Goal: Information Seeking & Learning: Learn about a topic

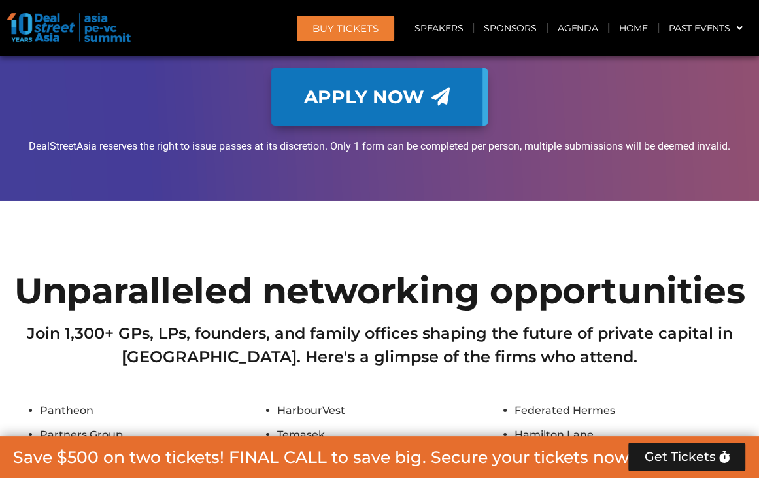
drag, startPoint x: 0, startPoint y: 0, endPoint x: 415, endPoint y: 208, distance: 463.9
click at [415, 322] on div "Join 1,300+ GPs, LPs, founders, and family offices shaping the future of privat…" at bounding box center [380, 355] width 732 height 67
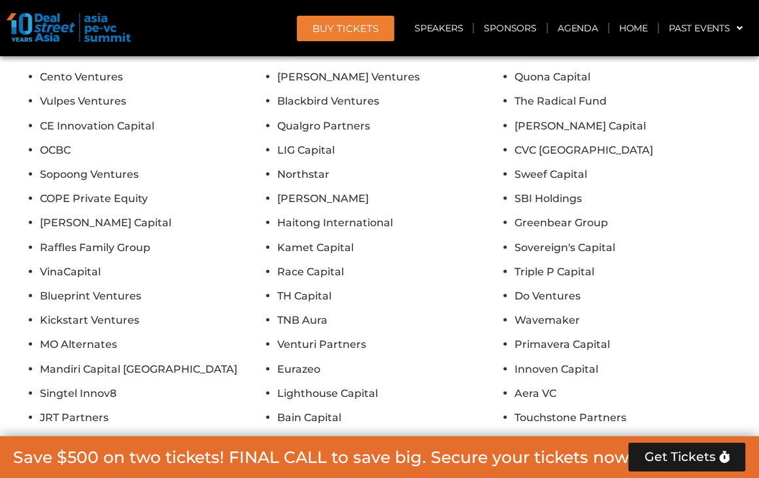
scroll to position [13284, 0]
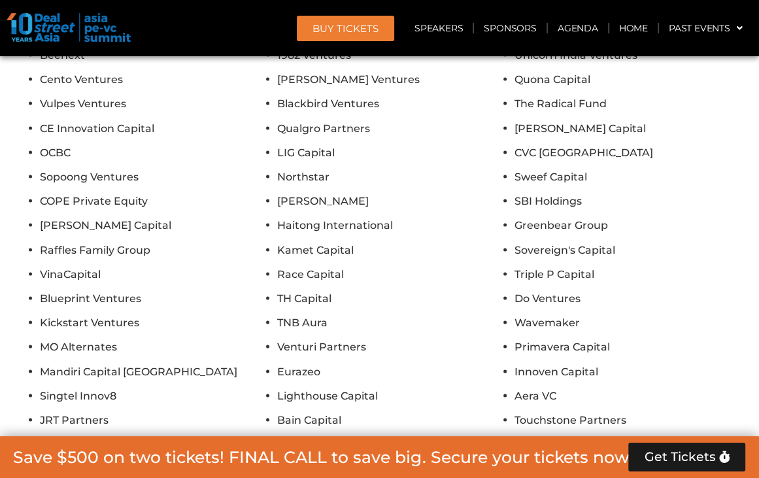
click at [396, 387] on li "Lighthouse Capital" at bounding box center [392, 396] width 231 height 18
drag, startPoint x: 369, startPoint y: 196, endPoint x: 279, endPoint y: 190, distance: 90.4
click at [279, 387] on li "Lighthouse Capital" at bounding box center [392, 396] width 231 height 18
copy li "Lighthouse Capital"
click at [458, 363] on li "Eurazeo" at bounding box center [392, 372] width 231 height 18
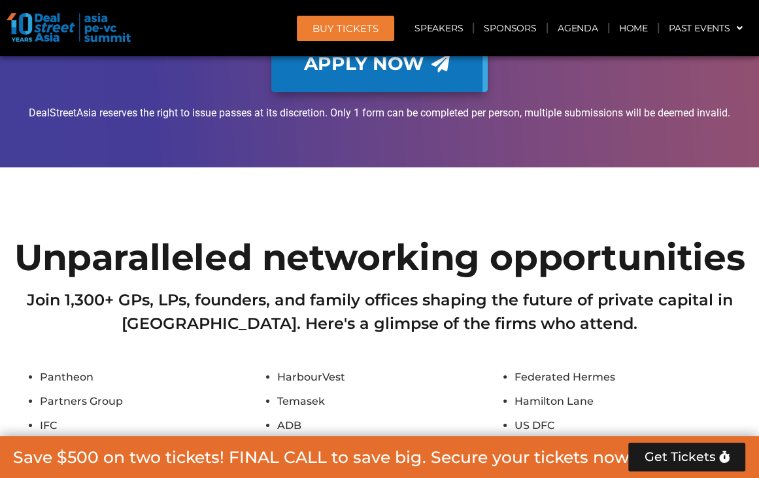
scroll to position [11257, 0]
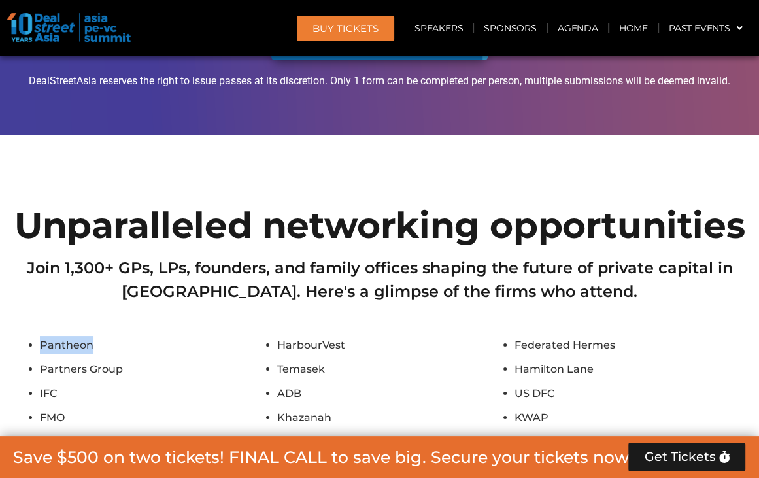
drag, startPoint x: 98, startPoint y: 181, endPoint x: 42, endPoint y: 178, distance: 56.3
click at [42, 336] on li "Pantheon" at bounding box center [155, 345] width 231 height 18
copy li "Pantheon"
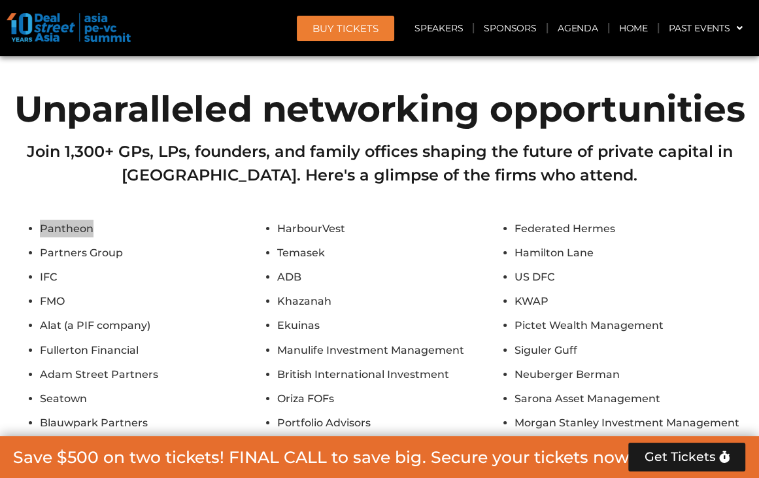
scroll to position [11388, 0]
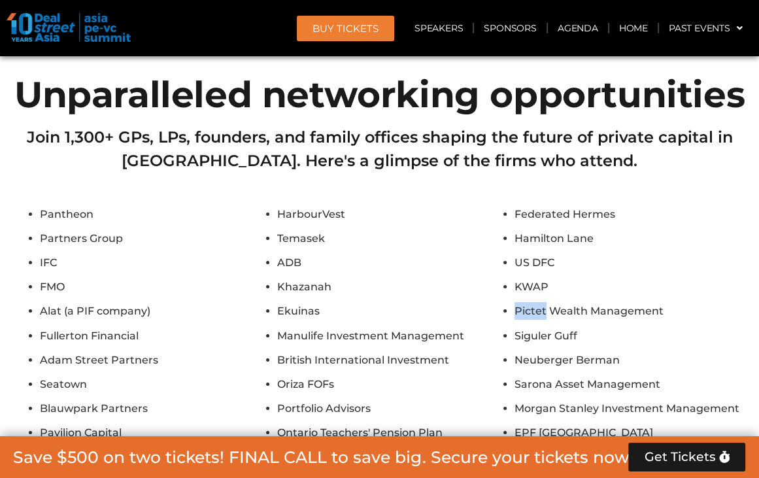
drag, startPoint x: 546, startPoint y: 143, endPoint x: 515, endPoint y: 138, distance: 31.7
click at [515, 302] on li "Pictet Wealth Management" at bounding box center [630, 311] width 231 height 18
copy li "Pictet"
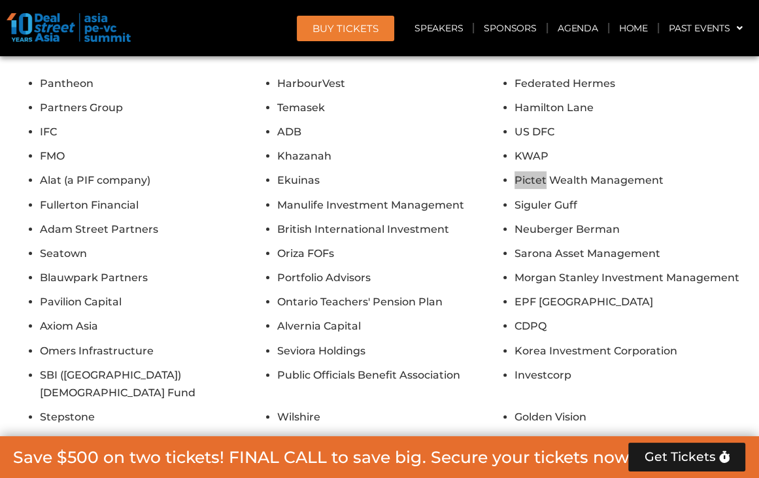
scroll to position [11584, 0]
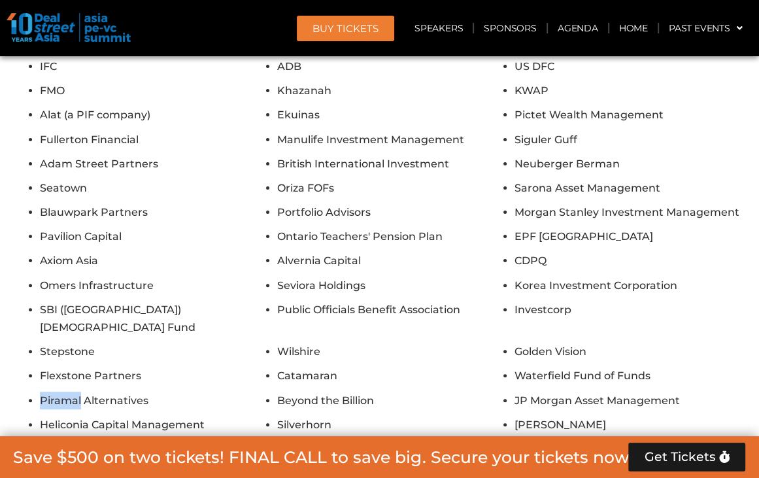
drag, startPoint x: 76, startPoint y: 215, endPoint x: 39, endPoint y: 207, distance: 37.3
copy li "Piramal"
click at [95, 416] on li "Heliconia Capital Management" at bounding box center [155, 425] width 231 height 18
drag, startPoint x: 86, startPoint y: 240, endPoint x: 37, endPoint y: 239, distance: 49.1
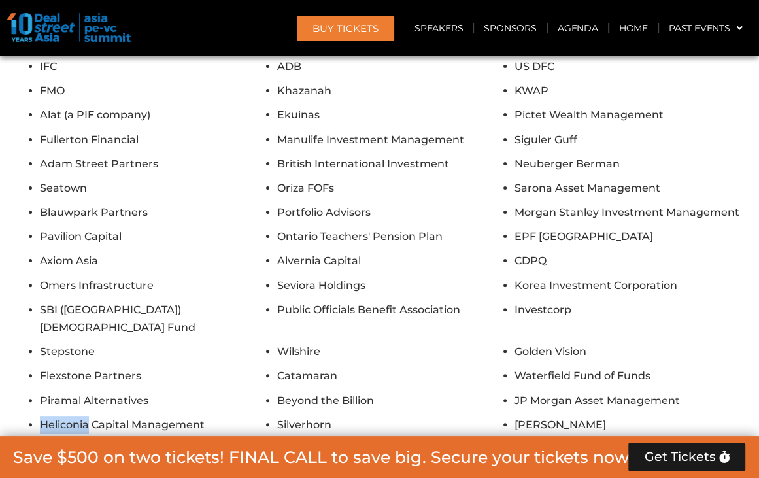
copy li "Heliconia"
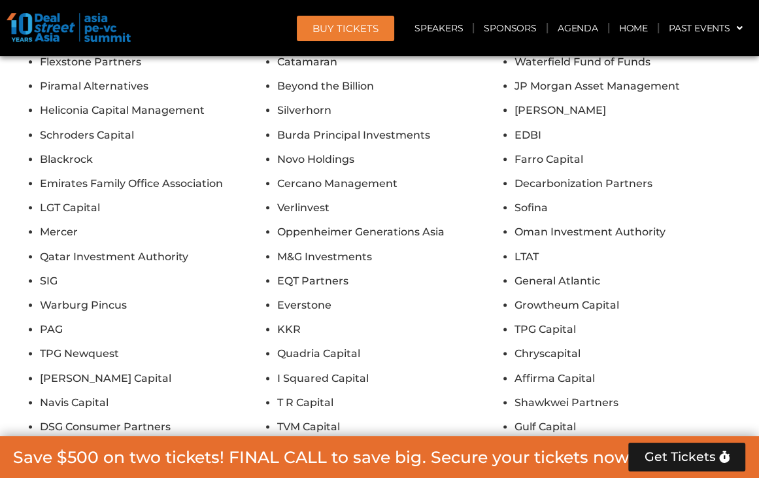
scroll to position [12565, 0]
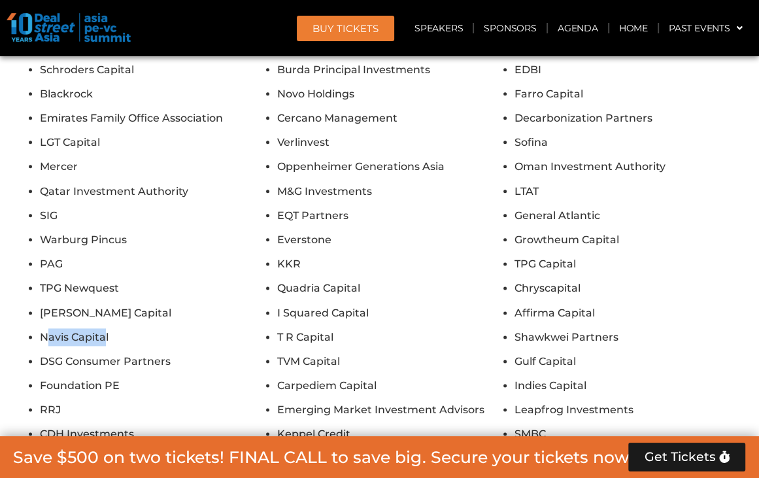
drag, startPoint x: 105, startPoint y: 138, endPoint x: 50, endPoint y: 135, distance: 55.0
click at [50, 328] on li "Navis Capital" at bounding box center [155, 337] width 231 height 18
click at [58, 328] on li "Navis Capital" at bounding box center [155, 337] width 231 height 18
click at [68, 328] on li "Navis Capital" at bounding box center [155, 337] width 231 height 18
drag, startPoint x: 71, startPoint y: 135, endPoint x: 39, endPoint y: 134, distance: 31.4
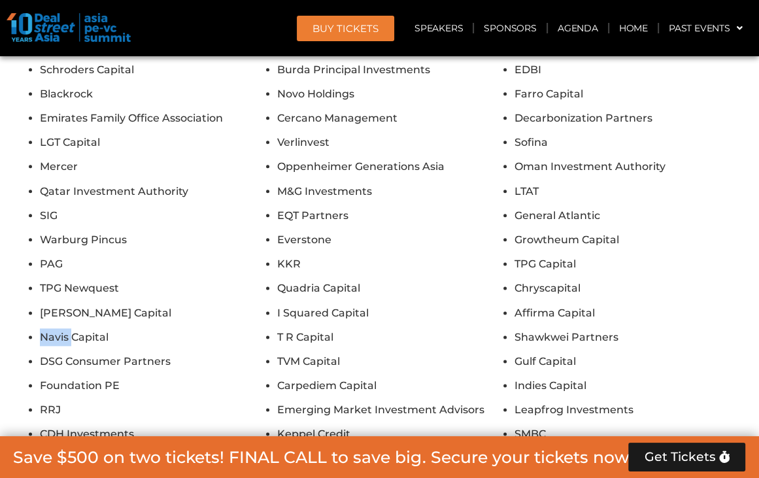
click at [40, 328] on li "Navis Capital" at bounding box center [155, 337] width 231 height 18
copy li "Navis"
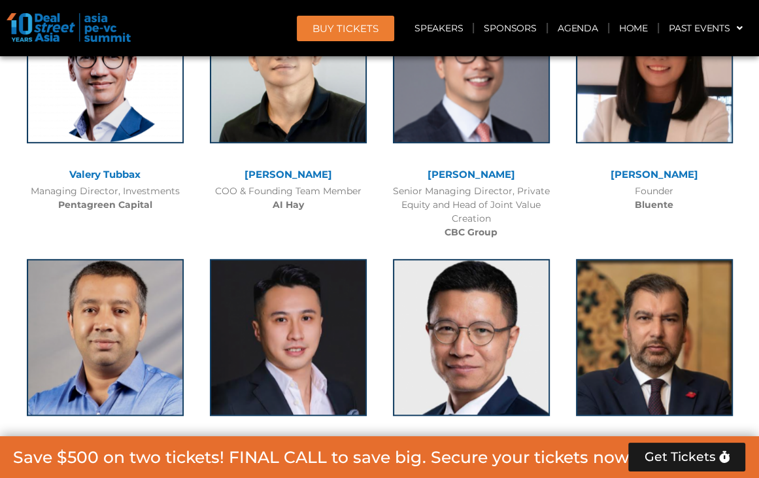
scroll to position [7987, 0]
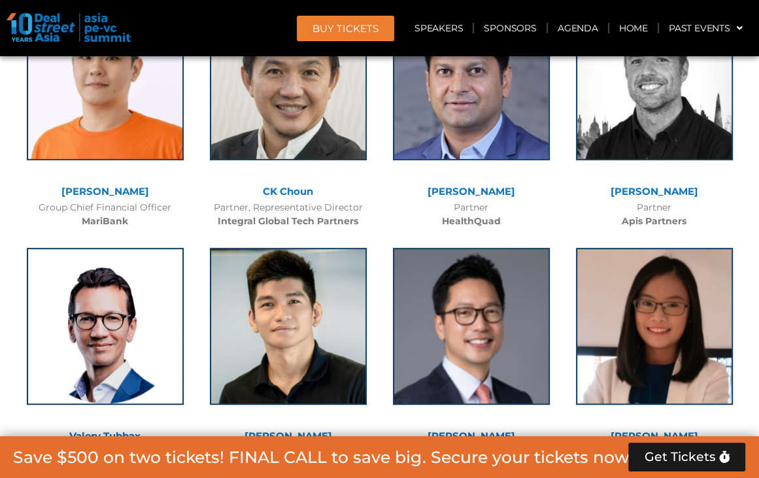
drag, startPoint x: 758, startPoint y: 207, endPoint x: 756, endPoint y: 129, distance: 77.8
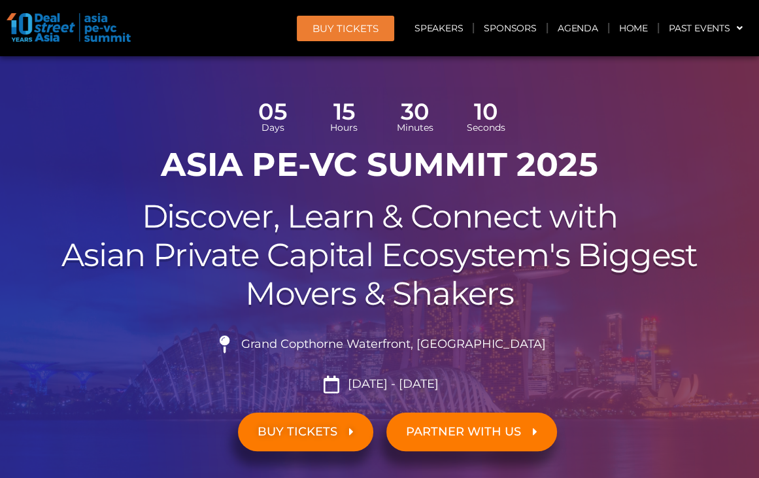
scroll to position [131, 0]
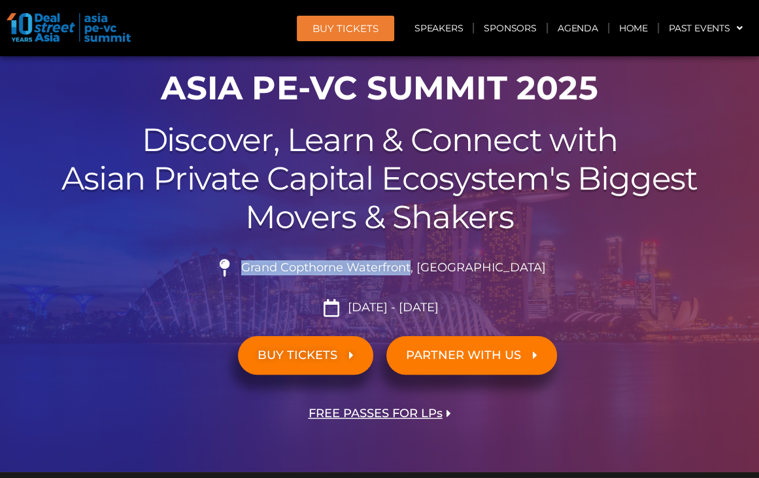
drag, startPoint x: 444, startPoint y: 260, endPoint x: 275, endPoint y: 264, distance: 168.8
click at [275, 264] on li "Grand Copthorne Waterfront, [GEOGRAPHIC_DATA]​" at bounding box center [380, 273] width 732 height 29
copy span "Grand Copthorne Waterfront"
